Goal: Check status: Check status

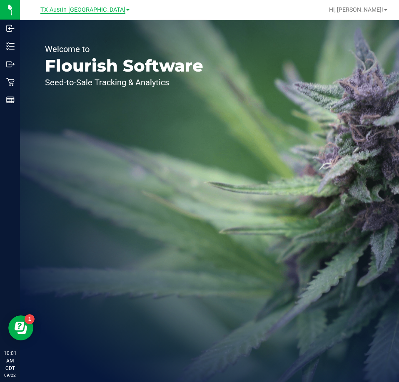
click at [89, 12] on span "TX Austin [GEOGRAPHIC_DATA]" at bounding box center [82, 9] width 85 height 7
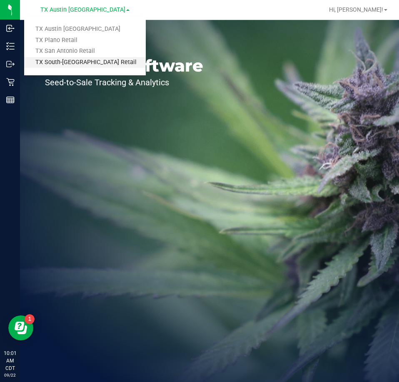
click at [85, 65] on link "TX South-[GEOGRAPHIC_DATA] Retail" at bounding box center [85, 62] width 122 height 11
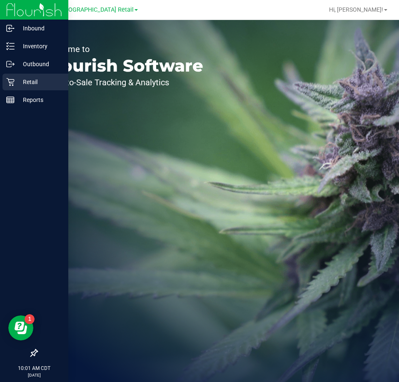
click at [22, 85] on p "Retail" at bounding box center [40, 82] width 50 height 10
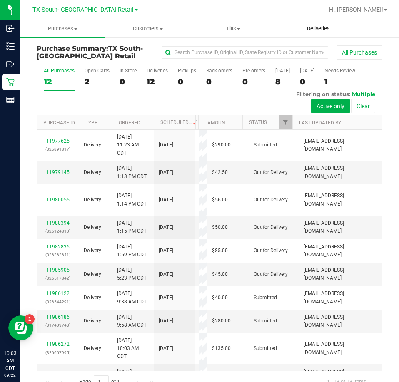
click at [321, 27] on span "Deliveries" at bounding box center [318, 28] width 45 height 7
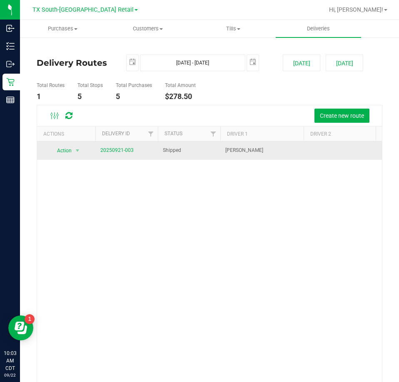
click at [119, 155] on td "20250921-003" at bounding box center [126, 151] width 62 height 18
click at [119, 150] on link "20250921-003" at bounding box center [116, 150] width 33 height 6
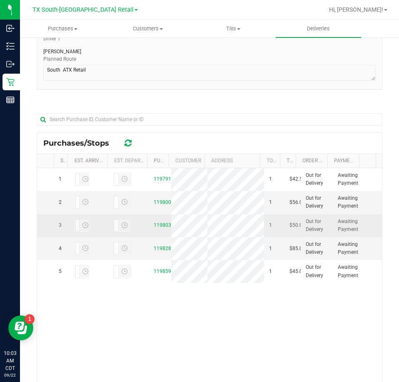
scroll to position [125, 0]
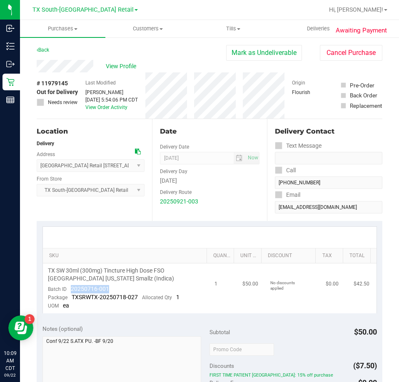
drag, startPoint x: 112, startPoint y: 289, endPoint x: 71, endPoint y: 289, distance: 41.6
click at [71, 289] on td "TX SW 30ml (300mg) Tincture High Dose FSO [GEOGRAPHIC_DATA] [US_STATE] Smallz (…" at bounding box center [126, 289] width 167 height 50
click at [120, 66] on span "View Profile" at bounding box center [122, 66] width 33 height 9
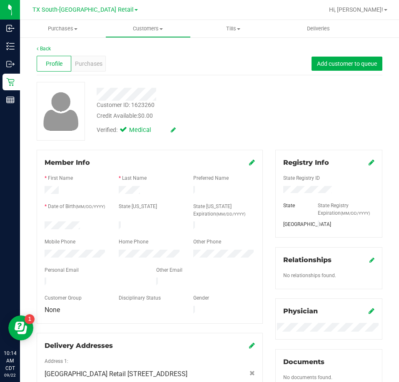
click at [45, 279] on div at bounding box center [94, 283] width 112 height 10
